Goal: Task Accomplishment & Management: Manage account settings

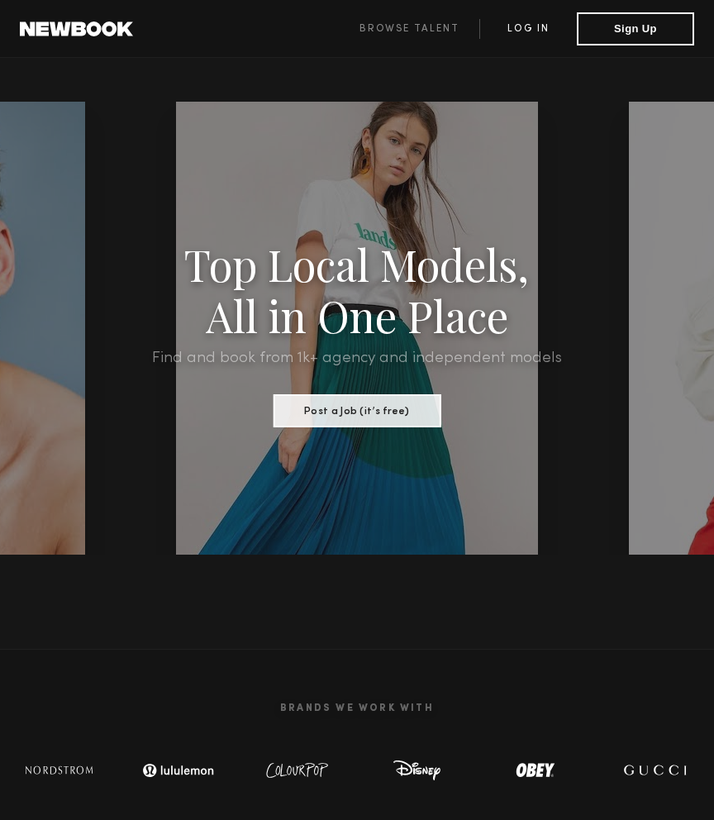
click at [519, 36] on link "Log in" at bounding box center [529, 29] width 98 height 20
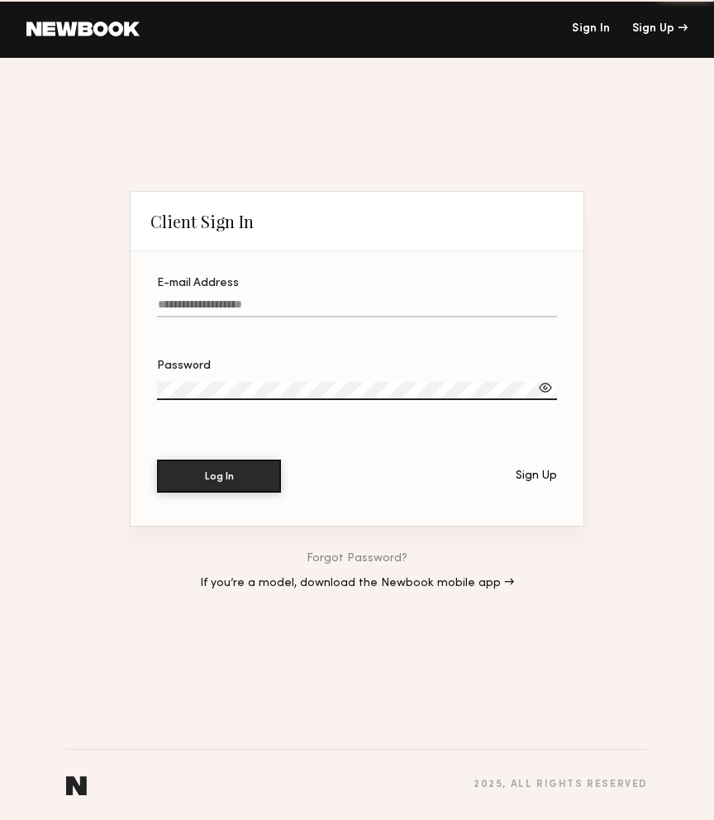
type input "**********"
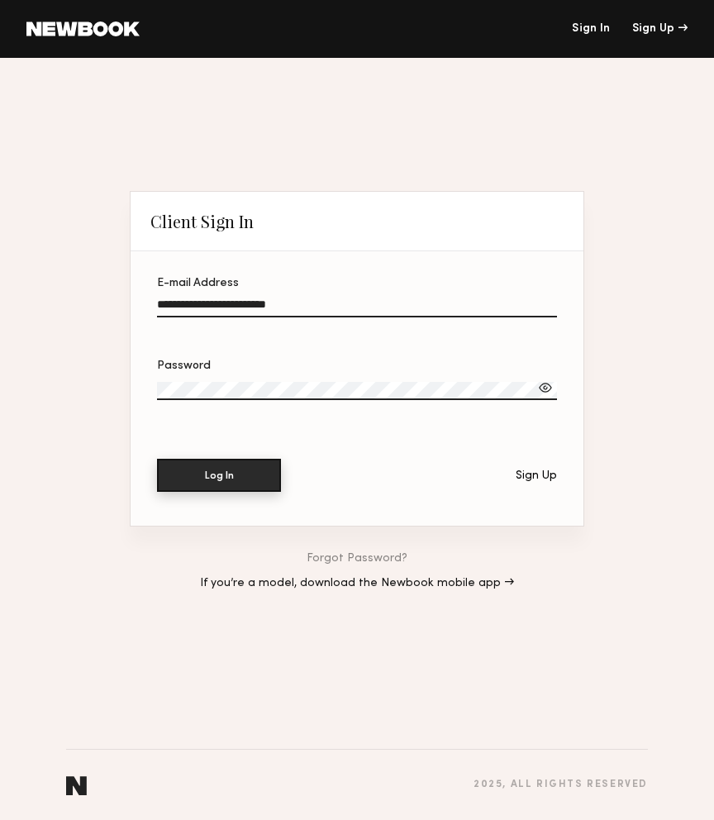
click at [241, 478] on button "Log In" at bounding box center [219, 475] width 124 height 33
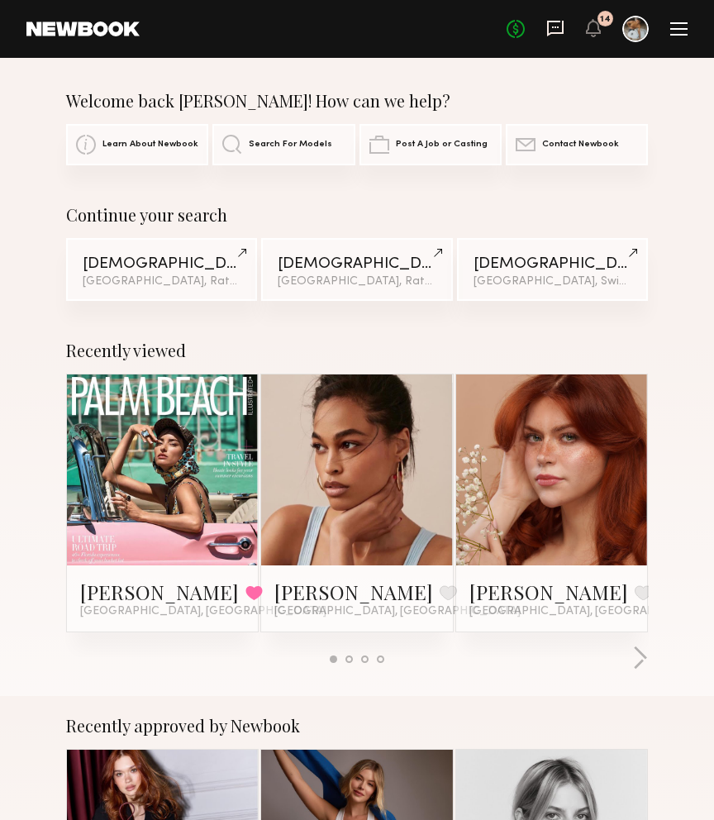
click at [552, 24] on icon at bounding box center [556, 28] width 18 height 18
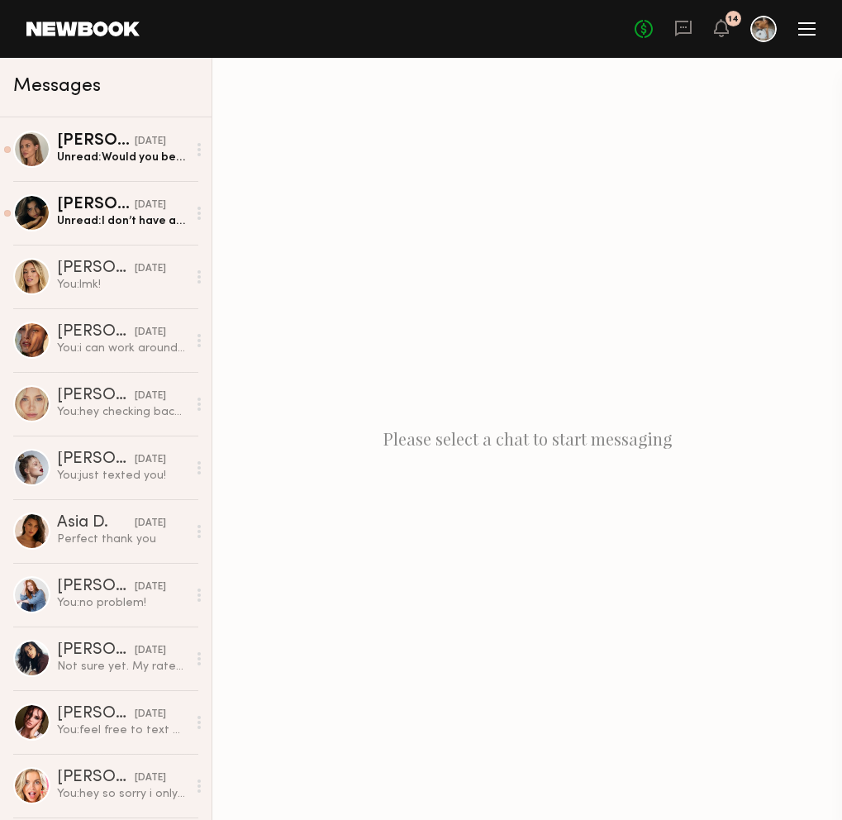
click at [714, 26] on div at bounding box center [807, 28] width 17 height 13
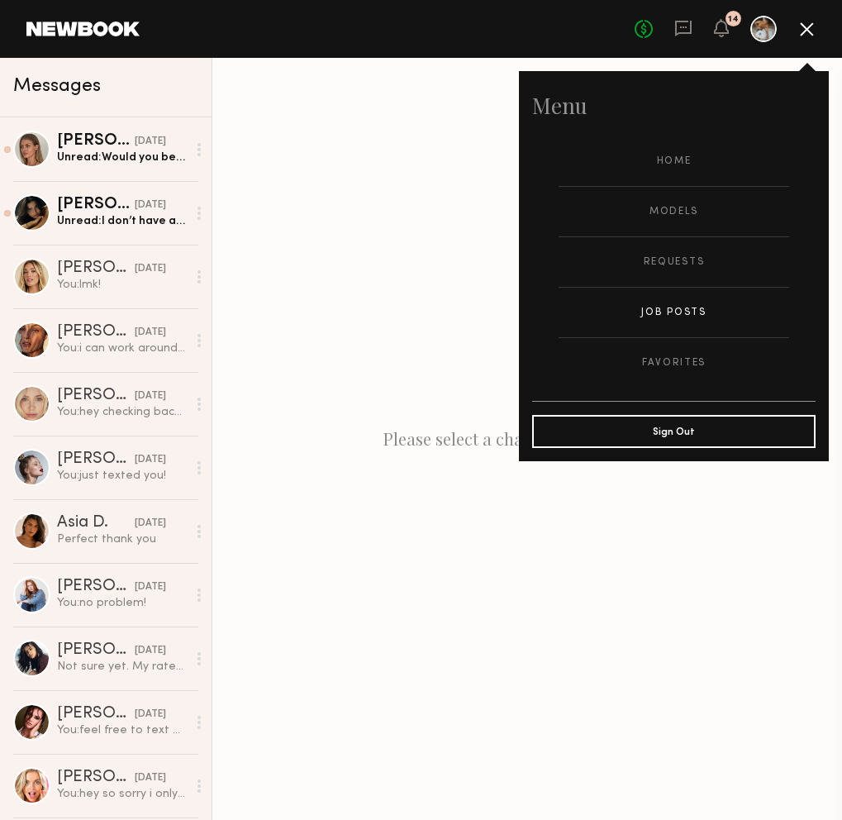
click at [681, 312] on link "Job Posts" at bounding box center [674, 313] width 231 height 50
